Goal: Obtain resource: Obtain resource

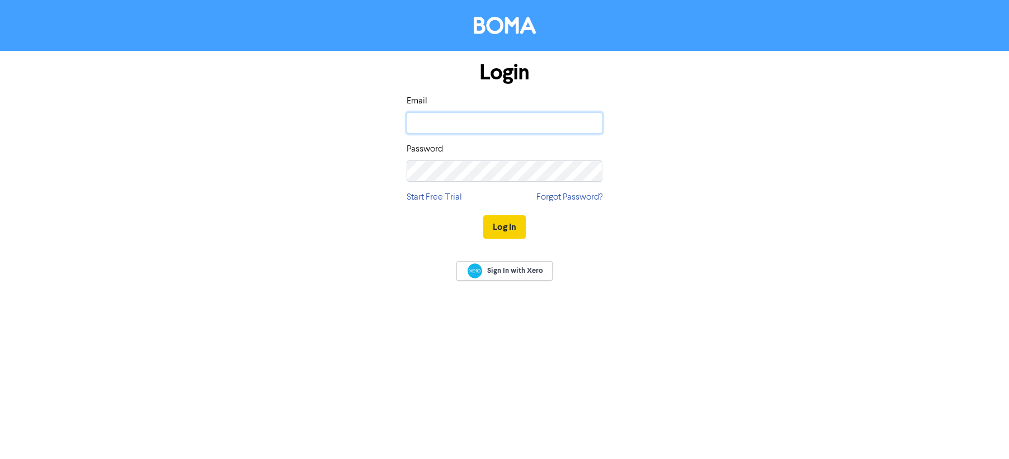
type input "[PERSON_NAME][EMAIL_ADDRESS][DOMAIN_NAME]"
click at [504, 226] on button "Log In" at bounding box center [504, 227] width 43 height 24
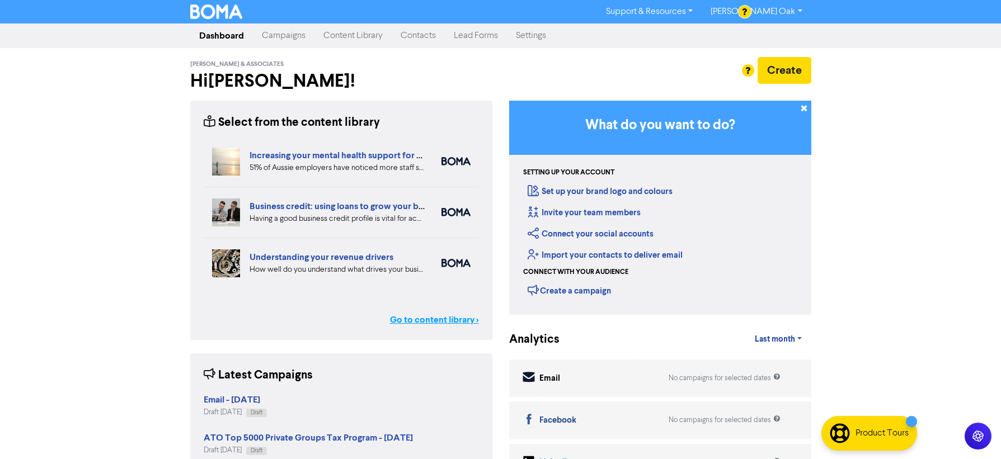
click at [416, 320] on link "Go to content library >" at bounding box center [434, 319] width 89 height 13
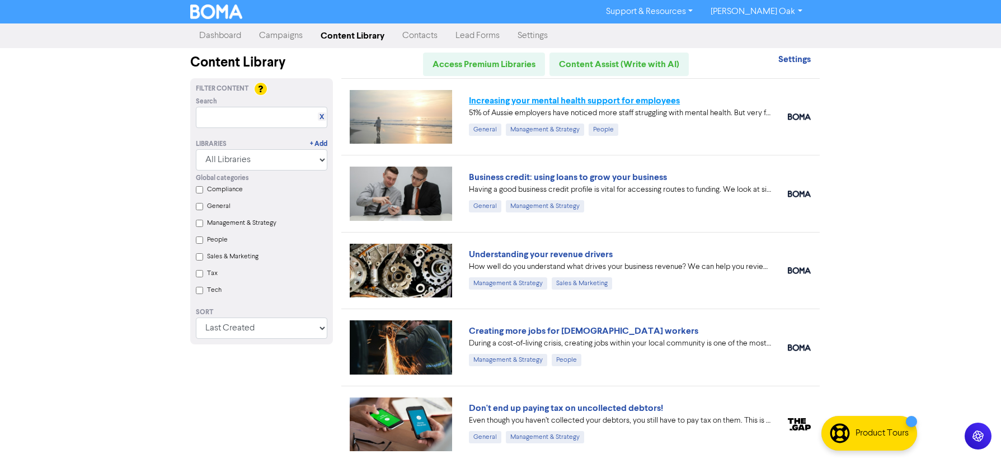
click at [505, 105] on link "Increasing your mental health support for employees" at bounding box center [574, 100] width 211 height 11
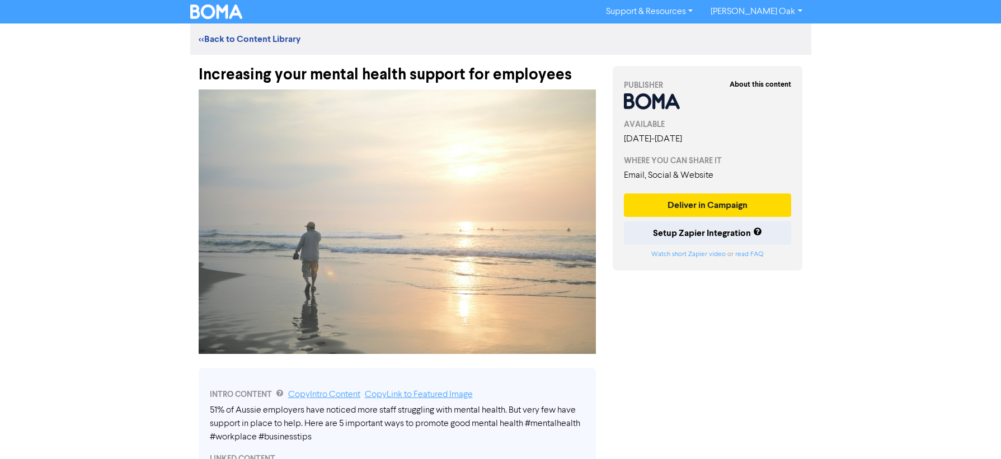
drag, startPoint x: 402, startPoint y: 77, endPoint x: 408, endPoint y: 77, distance: 6.2
click at [402, 77] on div "Increasing your mental health support for employees" at bounding box center [397, 69] width 397 height 29
click at [574, 76] on div "Increasing your mental health support for employees" at bounding box center [397, 69] width 397 height 29
drag, startPoint x: 577, startPoint y: 75, endPoint x: 187, endPoint y: 58, distance: 389.9
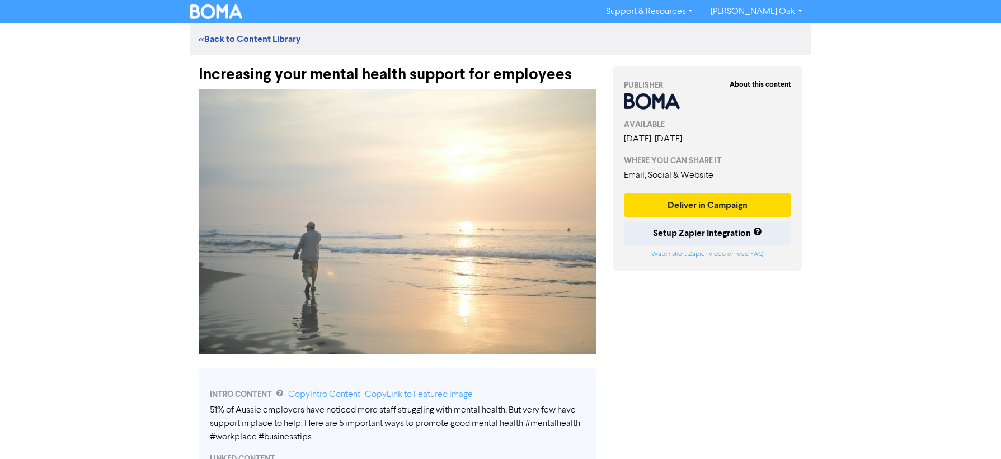
copy div "Increasing your mental health support for employees"
click at [402, 232] on img at bounding box center [397, 222] width 397 height 265
drag, startPoint x: 297, startPoint y: 393, endPoint x: 284, endPoint y: 394, distance: 12.9
click at [297, 393] on link "Copy Intro Content" at bounding box center [324, 395] width 72 height 9
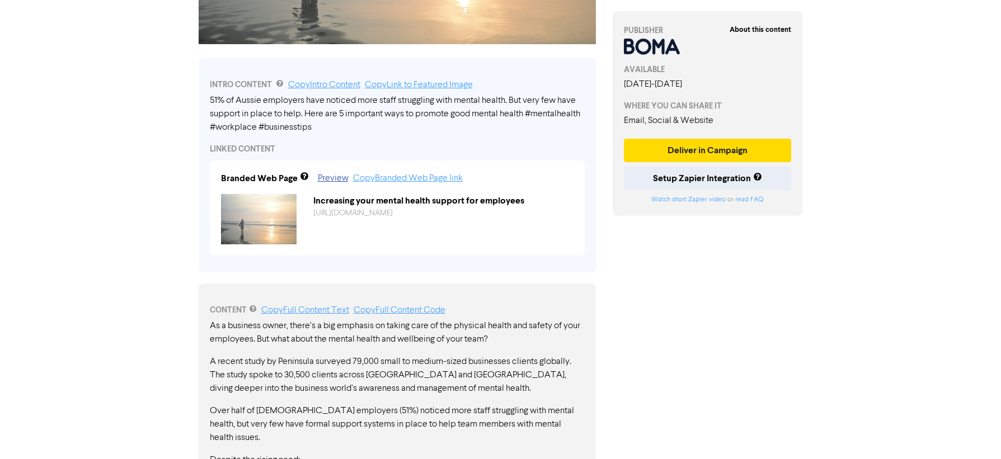
scroll to position [336, 0]
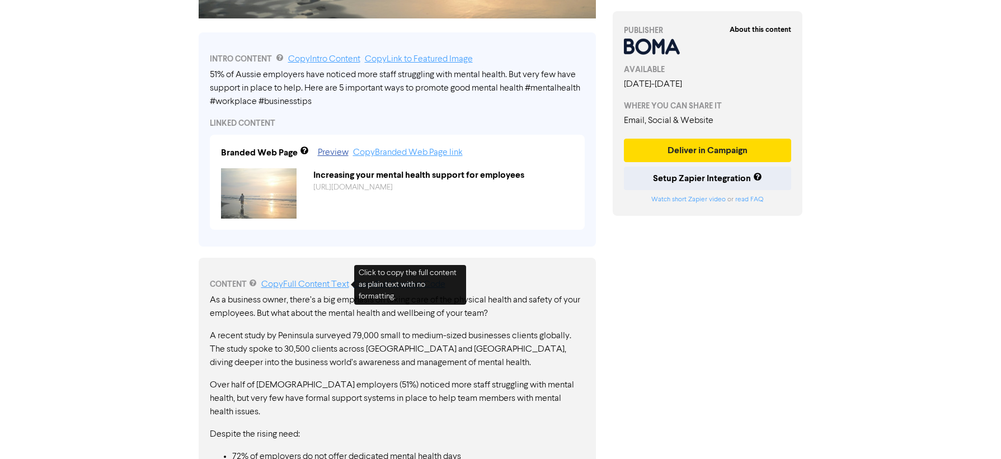
click at [304, 287] on link "Copy Full Content Text" at bounding box center [305, 284] width 88 height 9
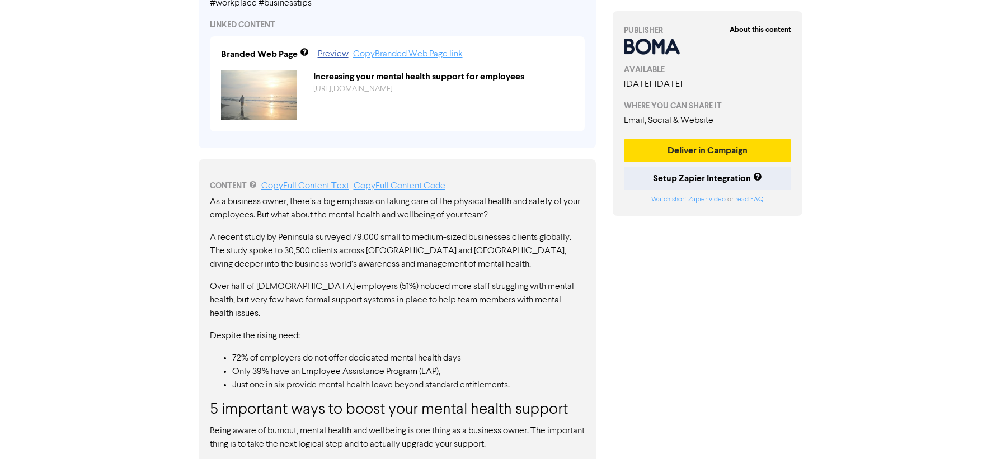
scroll to position [0, 0]
